Goal: Task Accomplishment & Management: Manage account settings

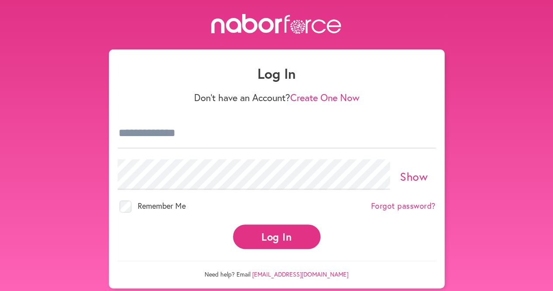
click at [413, 208] on link "Forgot password?" at bounding box center [403, 206] width 65 height 10
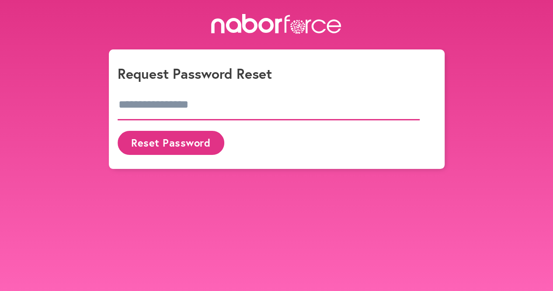
click at [210, 101] on input "email" at bounding box center [269, 105] width 302 height 31
type input "**********"
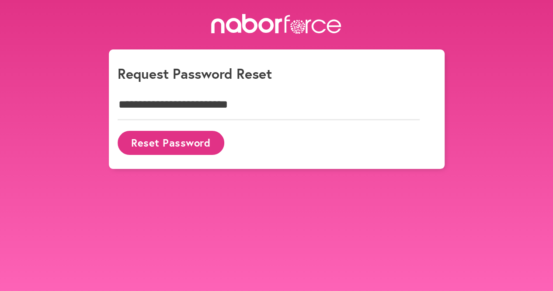
click at [181, 141] on button "Reset Password" at bounding box center [171, 143] width 107 height 24
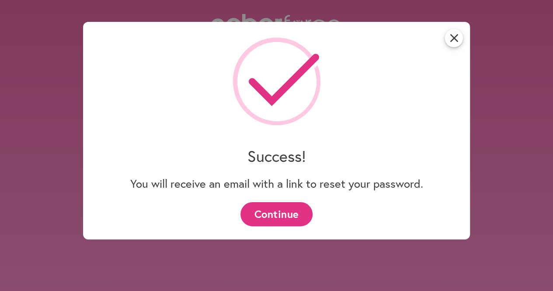
click at [273, 211] on button "Continue" at bounding box center [276, 214] width 72 height 24
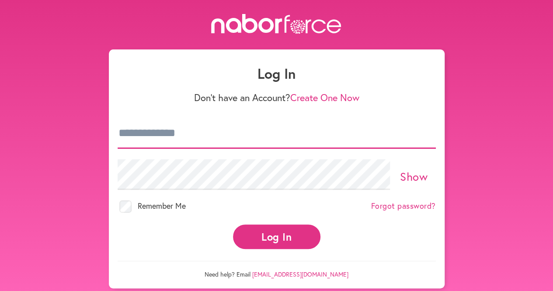
click at [225, 139] on input "email" at bounding box center [277, 133] width 318 height 31
type input "*"
click at [163, 134] on input "*" at bounding box center [277, 133] width 318 height 31
